Goal: Task Accomplishment & Management: Complete application form

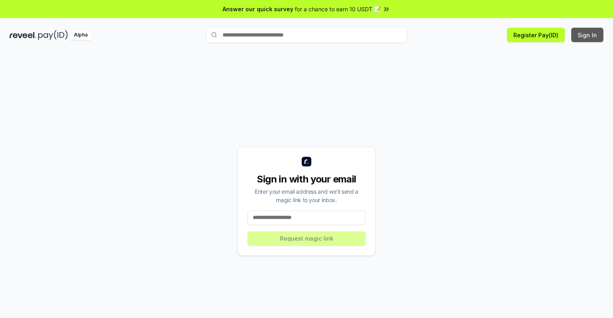
click at [587, 35] on button "Sign In" at bounding box center [587, 35] width 32 height 14
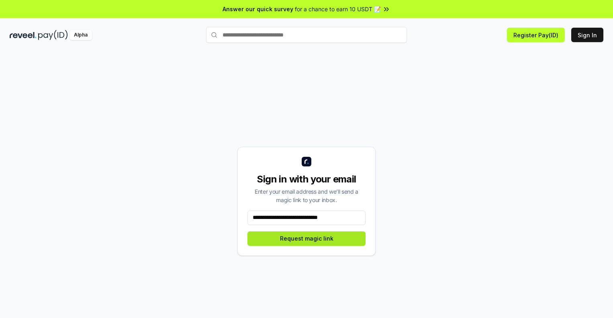
type input "**********"
click at [306, 238] on button "Request magic link" at bounding box center [306, 239] width 118 height 14
